Goal: Task Accomplishment & Management: Complete application form

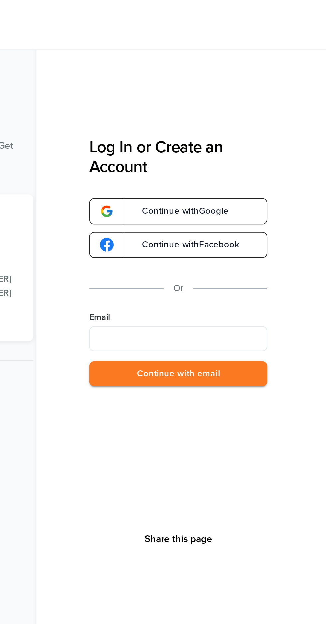
click at [264, 178] on input "Email" at bounding box center [247, 180] width 95 height 13
type input "**********"
click at [275, 195] on button "Continue with email" at bounding box center [247, 199] width 95 height 14
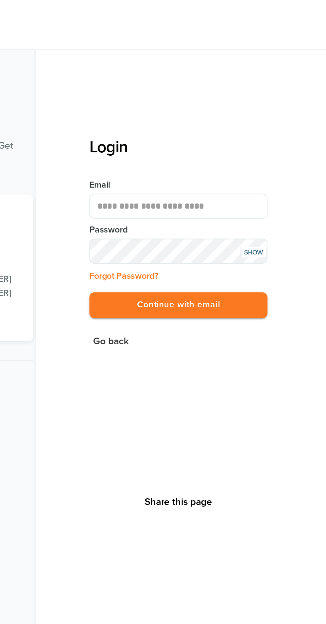
click at [286, 164] on button "Continue with email" at bounding box center [247, 163] width 95 height 14
